Goal: Task Accomplishment & Management: Manage account settings

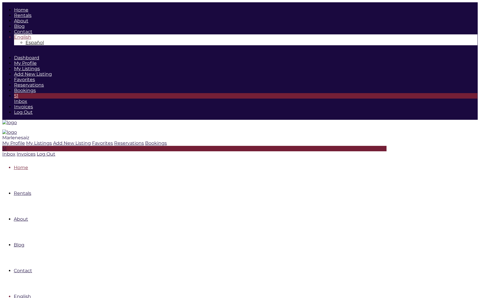
click at [29, 135] on span "Marlenesaiz" at bounding box center [15, 137] width 27 height 5
click at [26, 141] on icon at bounding box center [26, 143] width 0 height 5
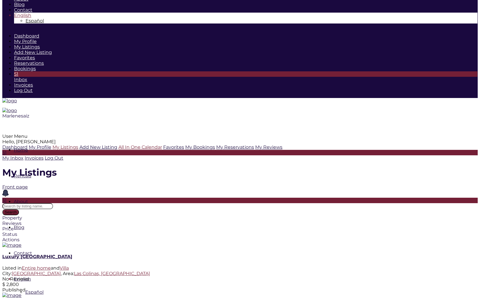
scroll to position [22, 0]
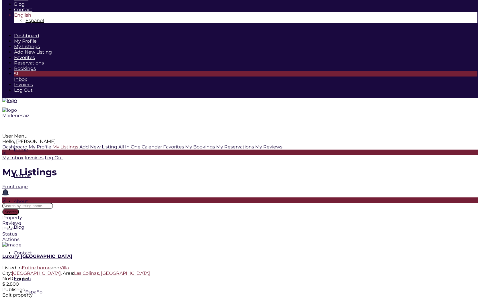
click at [2, 293] on icon at bounding box center [2, 293] width 0 height 0
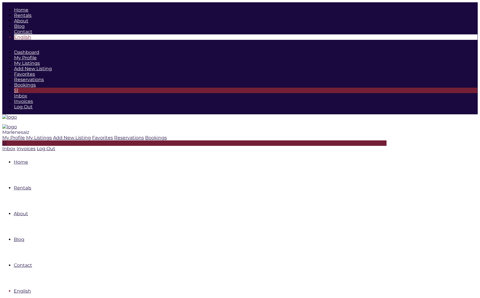
drag, startPoint x: 184, startPoint y: 243, endPoint x: 242, endPoint y: 248, distance: 58.2
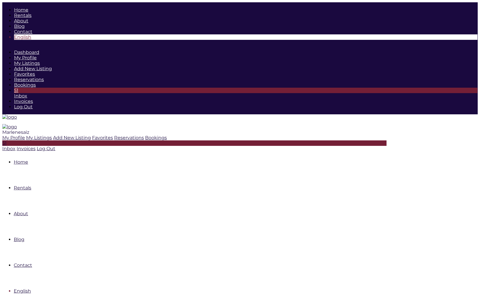
type input "10-06-25"
type input "10-12-25"
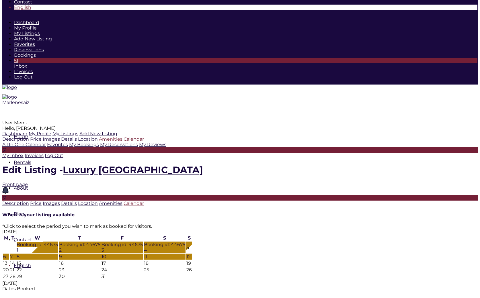
scroll to position [31, 0]
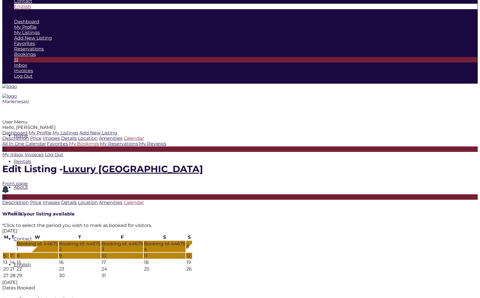
click at [69, 147] on link "My Bookings" at bounding box center [84, 143] width 30 height 5
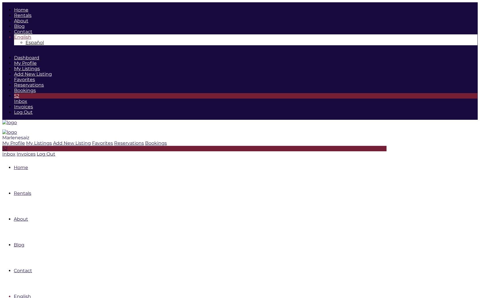
drag, startPoint x: 107, startPoint y: 198, endPoint x: 179, endPoint y: 248, distance: 87.7
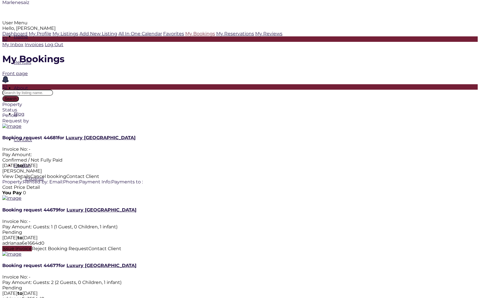
scroll to position [135, 0]
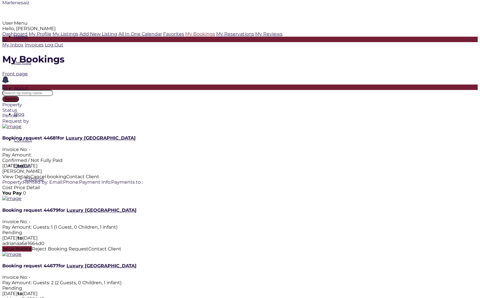
click at [32, 247] on span "Issue invoice" at bounding box center [17, 249] width 30 height 5
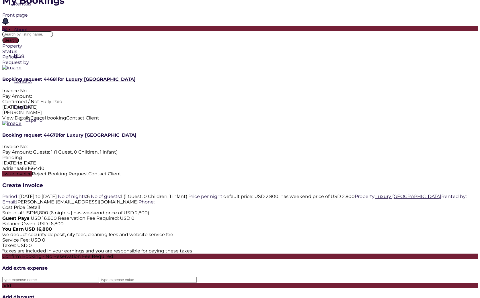
scroll to position [196, 0]
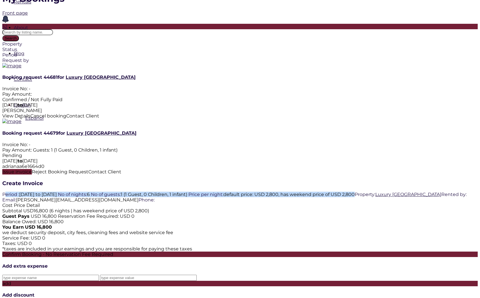
drag, startPoint x: 111, startPoint y: 63, endPoint x: 130, endPoint y: 86, distance: 29.4
click at [130, 192] on div "Period : 2025-10-12 to 2025-10-18 No of nights: 6 No of guests: 1 (1 Guest, 0 C…" at bounding box center [240, 197] width 476 height 11
click at [87, 192] on span "No of nights:" at bounding box center [72, 194] width 29 height 5
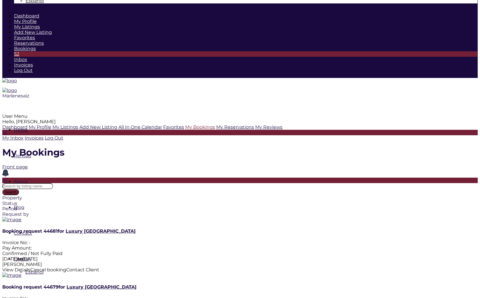
scroll to position [42, 0]
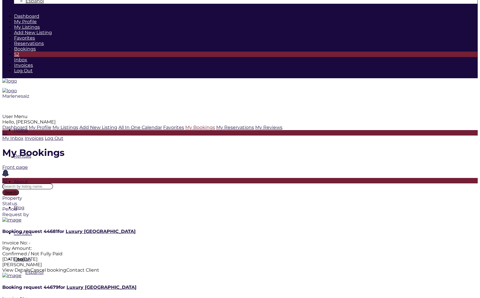
click at [208, 285] on div "Booking request 44679 for Luxury Villa Colinas Invoice No: - Pay Amount: Guests…" at bounding box center [240, 296] width 476 height 22
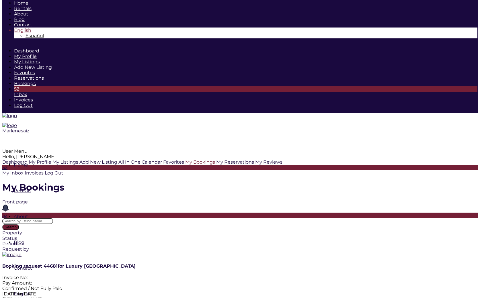
scroll to position [7, 0]
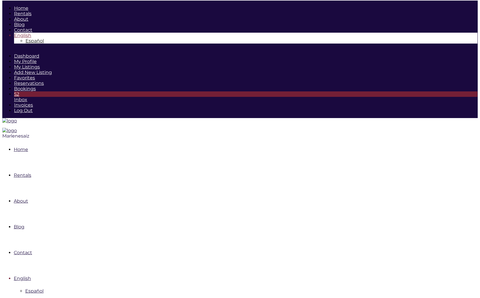
scroll to position [3, 0]
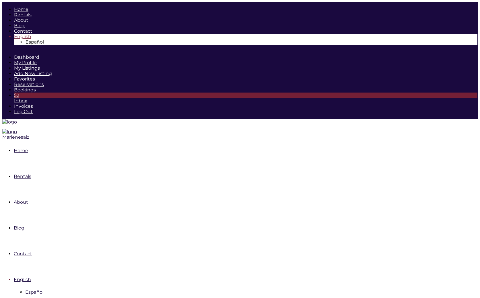
scroll to position [0, 0]
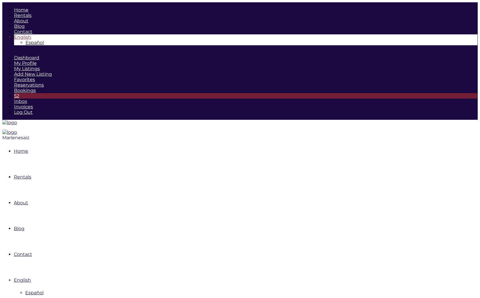
drag, startPoint x: 348, startPoint y: 135, endPoint x: 399, endPoint y: 137, distance: 51.1
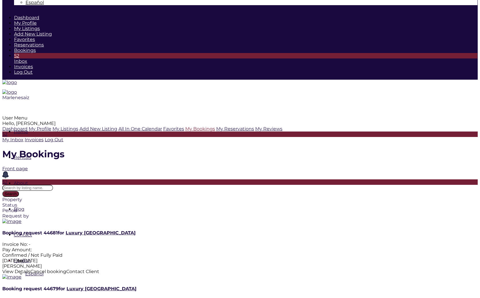
scroll to position [40, 0]
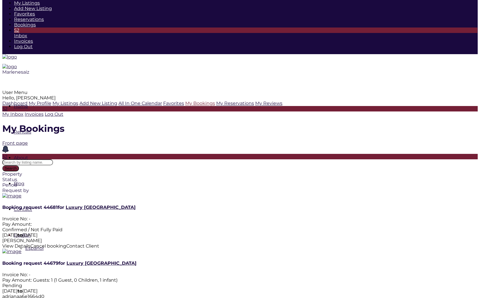
scroll to position [0, 0]
